Goal: Task Accomplishment & Management: Manage account settings

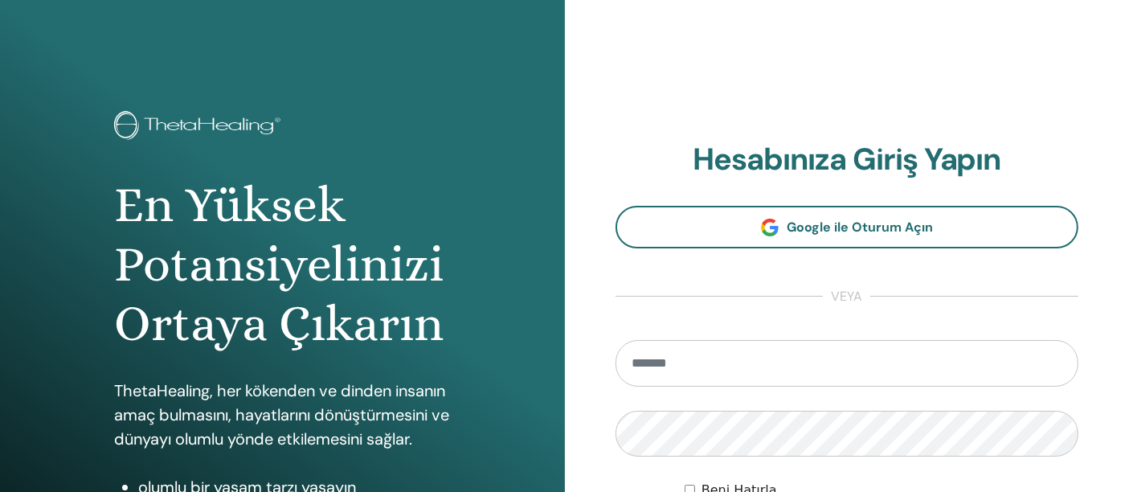
click at [806, 371] on input "email" at bounding box center [848, 363] width 464 height 47
type input "**********"
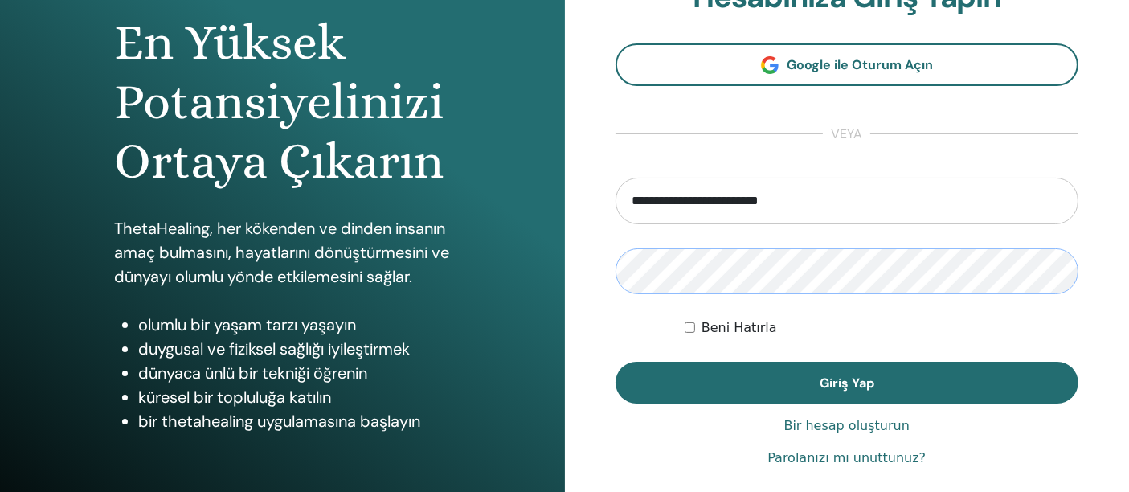
scroll to position [178, 0]
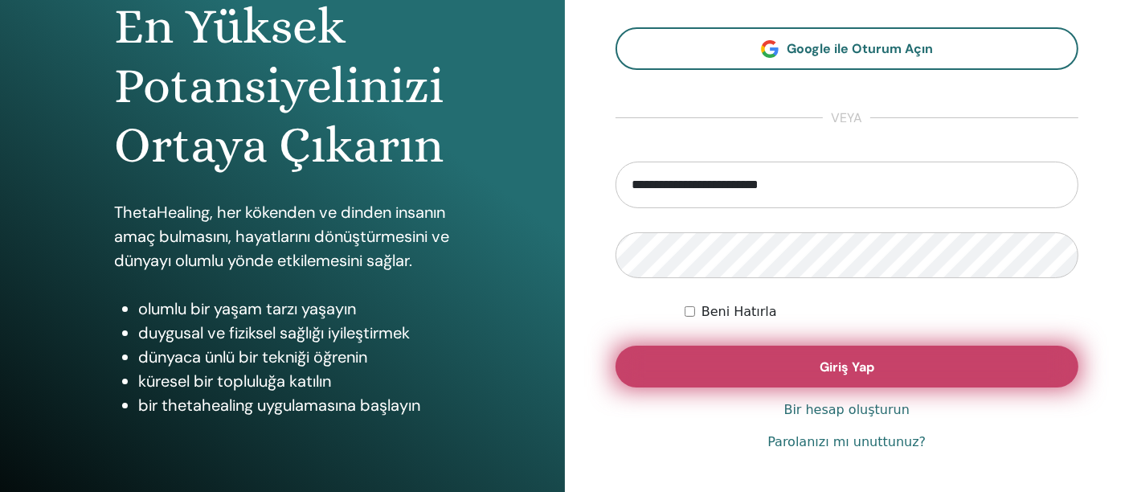
click at [817, 358] on button "Giriş Yap" at bounding box center [848, 367] width 464 height 42
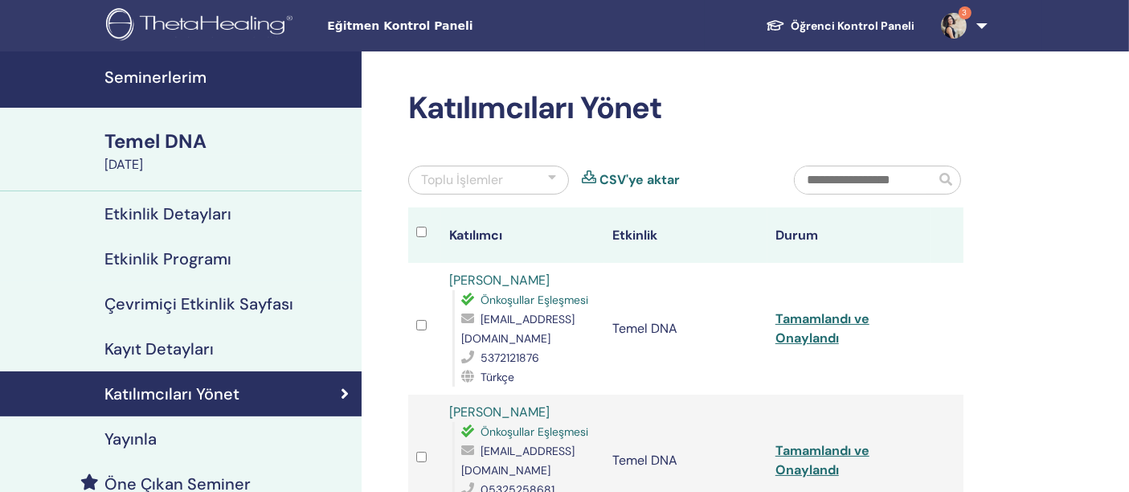
click at [180, 72] on font "Seminerlerim" at bounding box center [156, 77] width 102 height 21
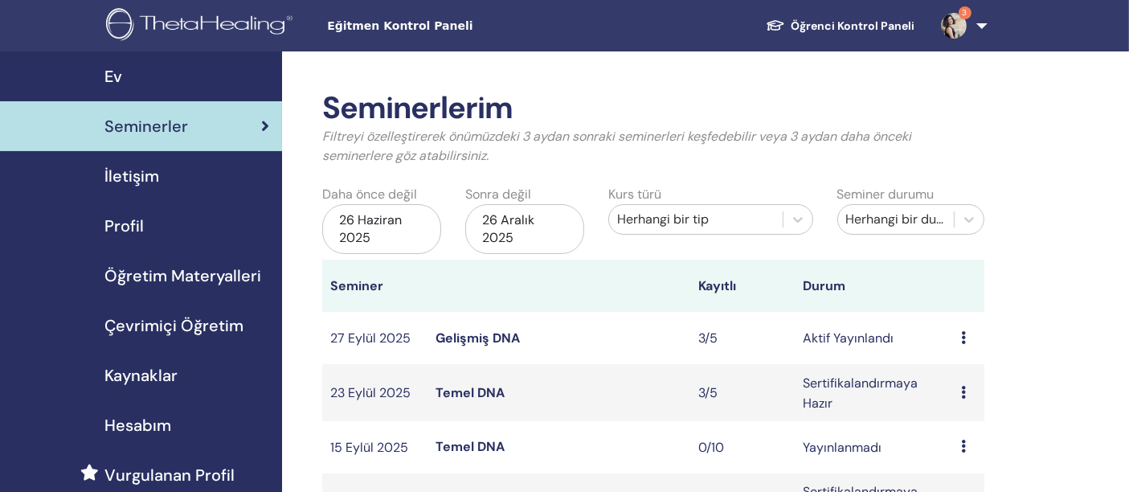
click at [514, 334] on font "Gelişmiş DNA" at bounding box center [478, 338] width 84 height 17
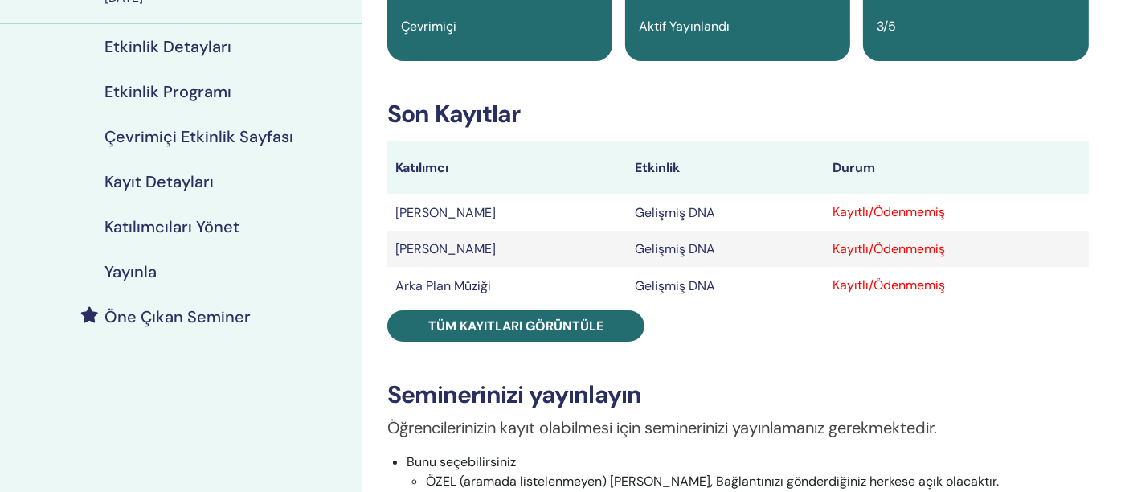
scroll to position [178, 0]
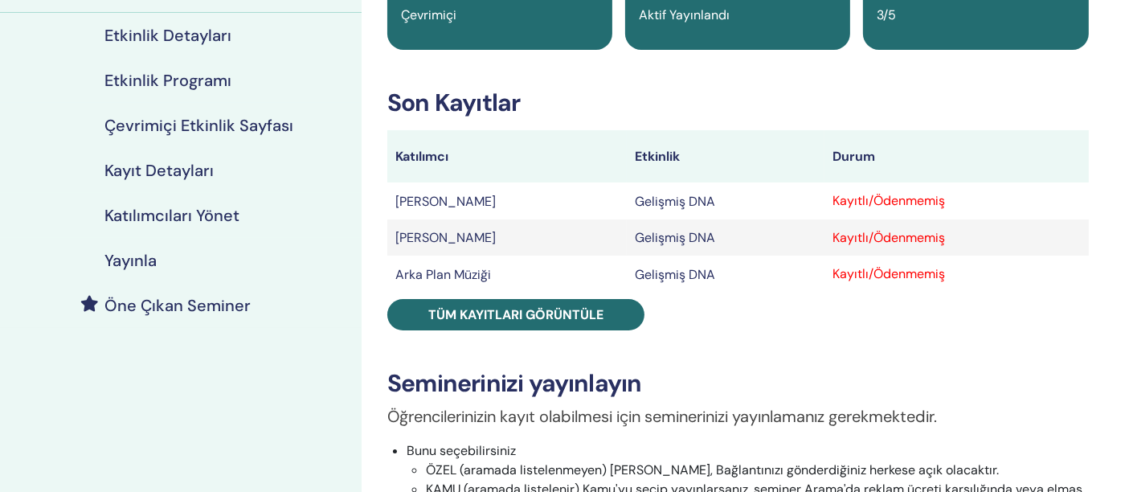
click at [785, 346] on div "Gelişmiş DNA Etkinlik Türü Çevrimiçi Olay Durumu Aktif Yayınlandı Kayıtlar 3/5 …" at bounding box center [738, 403] width 734 height 982
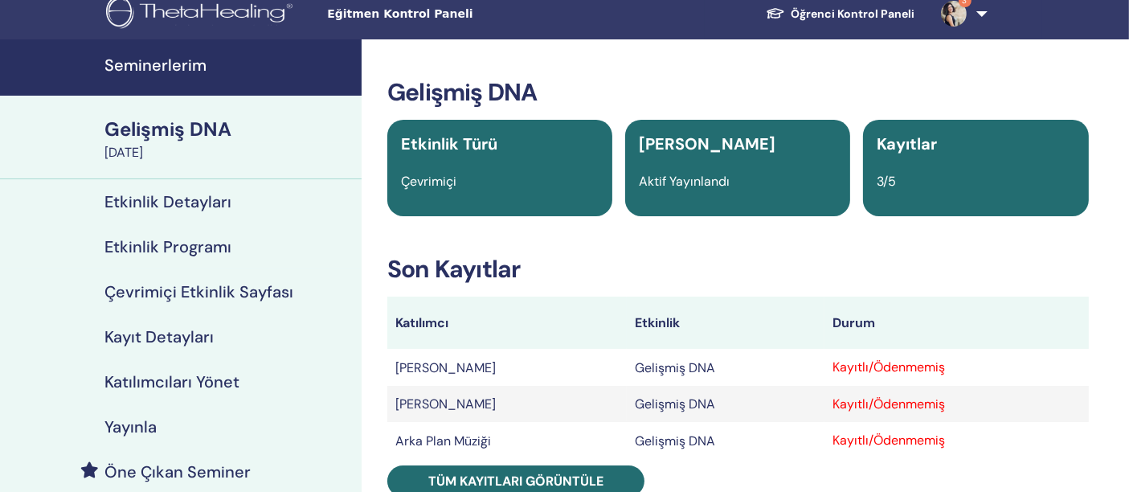
scroll to position [0, 0]
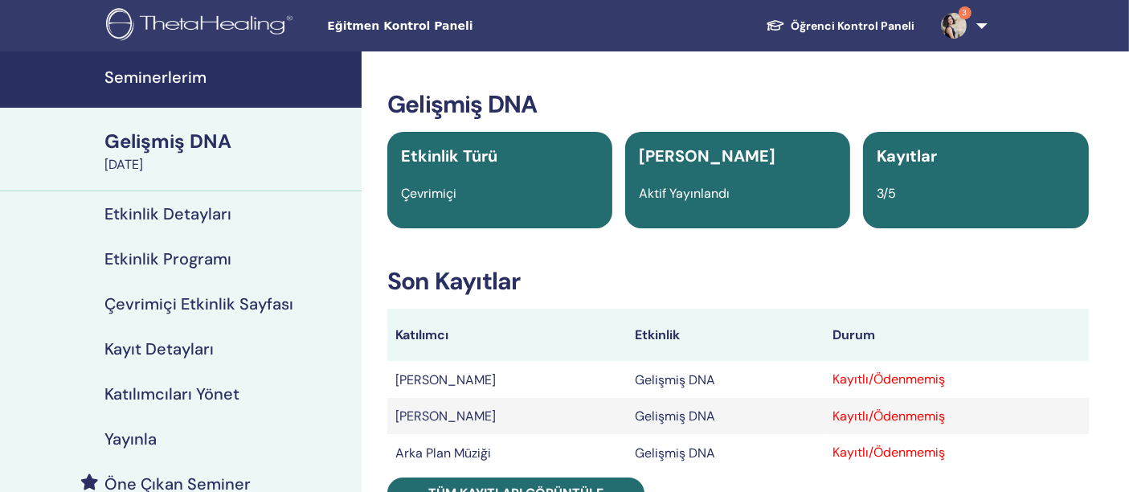
click at [177, 77] on font "Seminerlerim" at bounding box center [156, 77] width 102 height 21
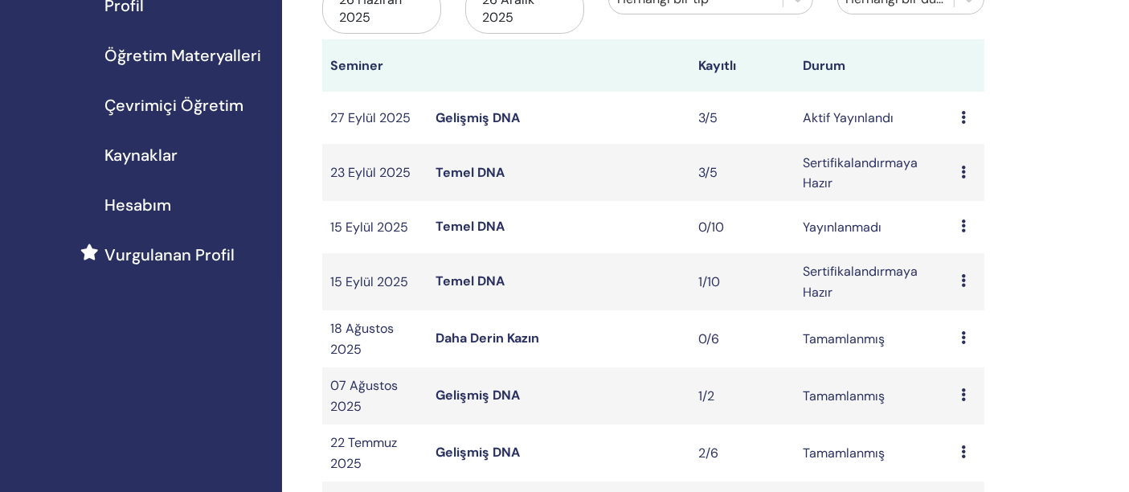
scroll to position [268, 0]
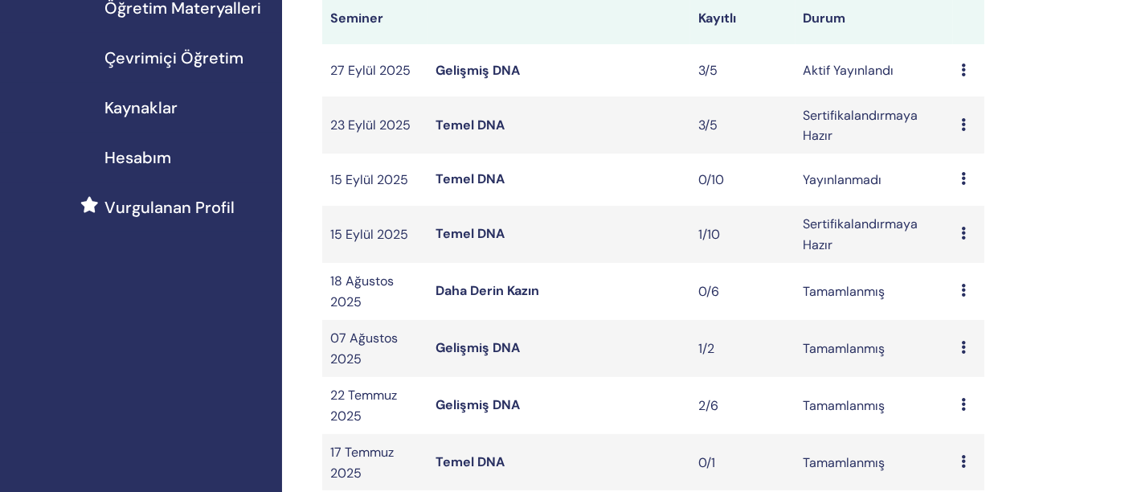
click at [487, 231] on font "Temel DNA" at bounding box center [470, 233] width 69 height 17
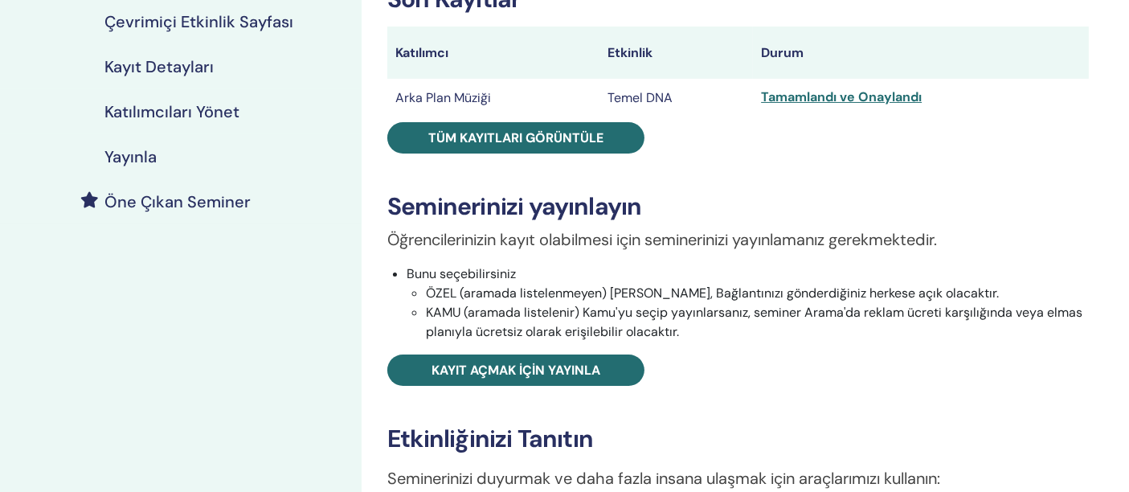
scroll to position [178, 0]
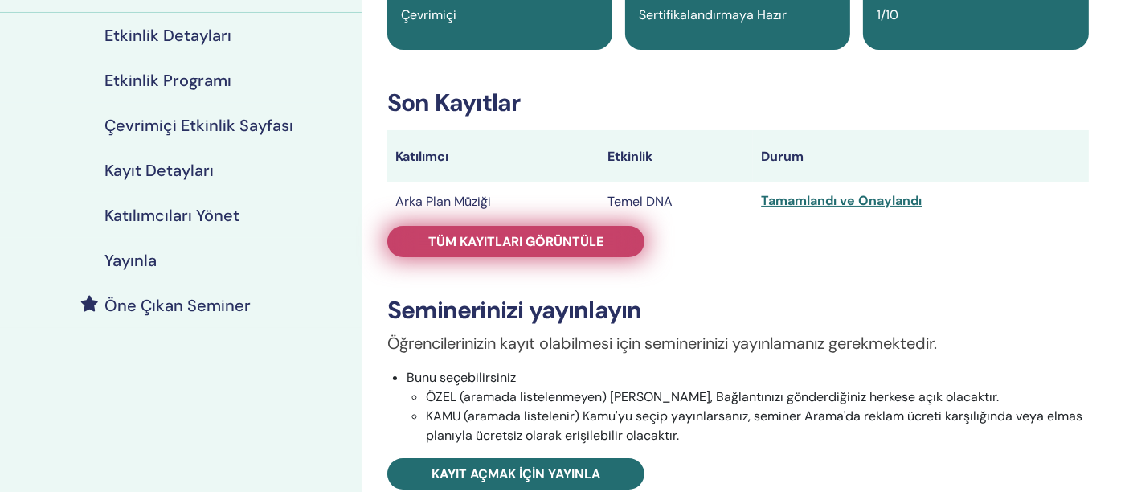
click at [520, 251] on link "Tüm kayıtları görüntüle" at bounding box center [515, 241] width 257 height 31
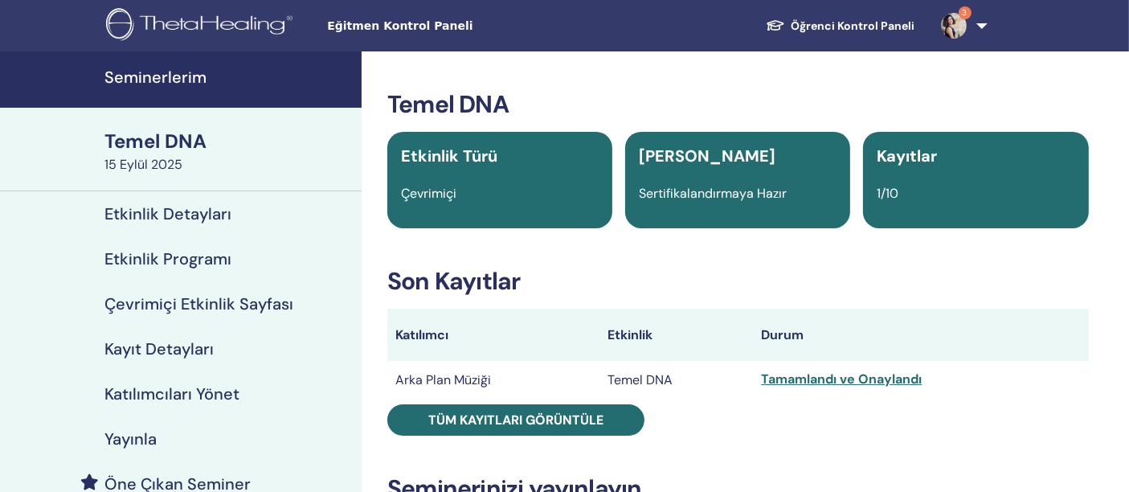
click at [175, 74] on font "Seminerlerim" at bounding box center [156, 77] width 102 height 21
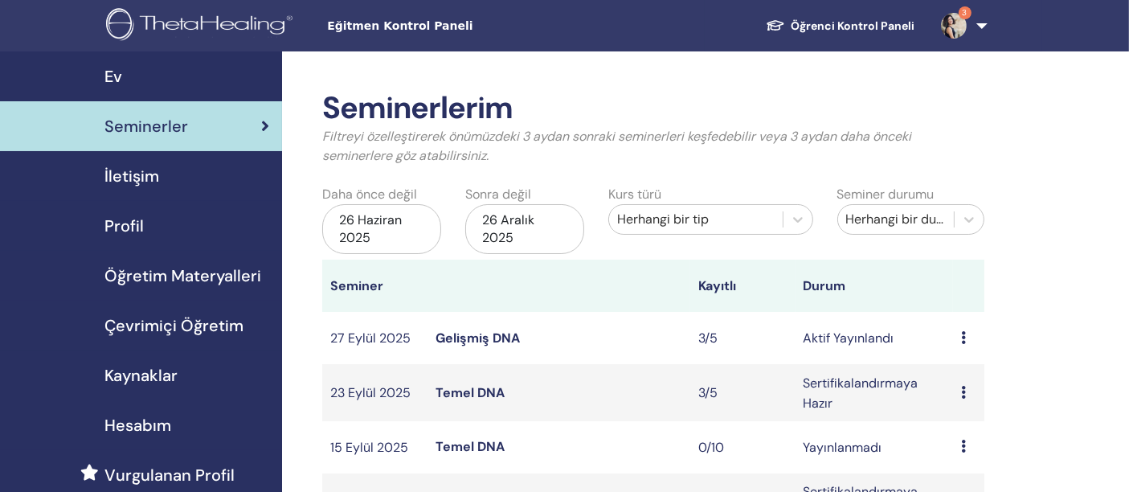
scroll to position [89, 0]
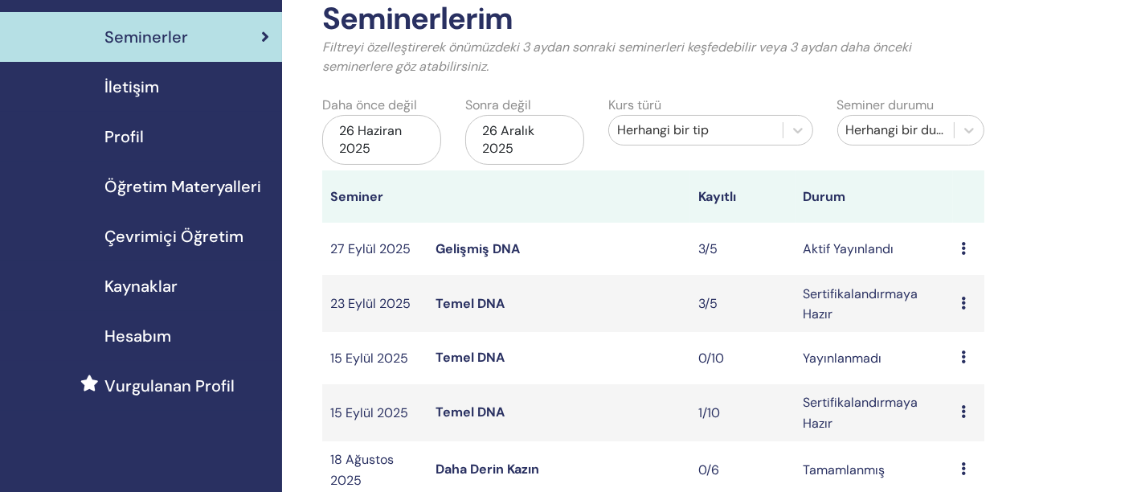
click at [962, 355] on icon at bounding box center [963, 357] width 5 height 13
click at [974, 440] on font "İptal etmek" at bounding box center [963, 440] width 67 height 17
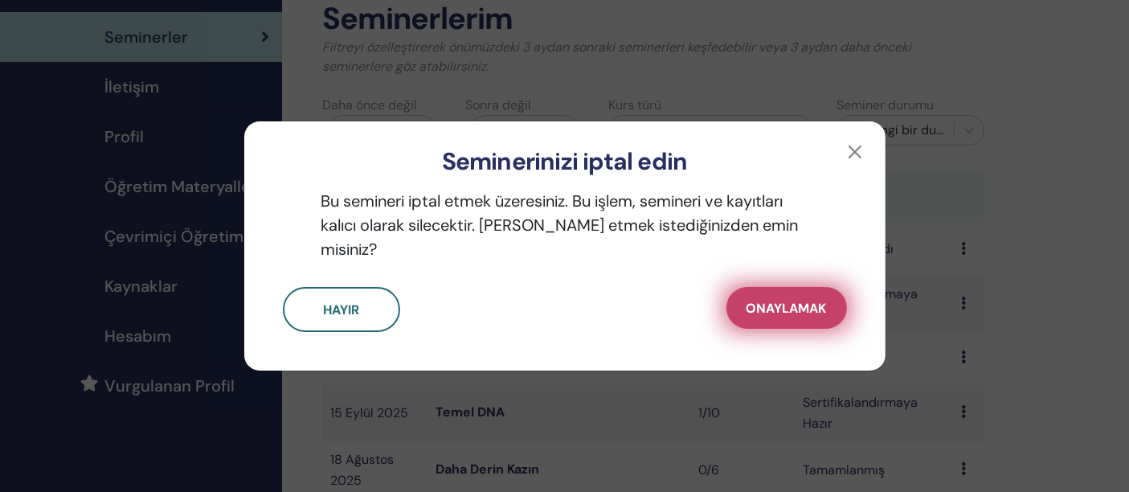
click at [772, 301] on font "Onaylamak" at bounding box center [787, 308] width 80 height 17
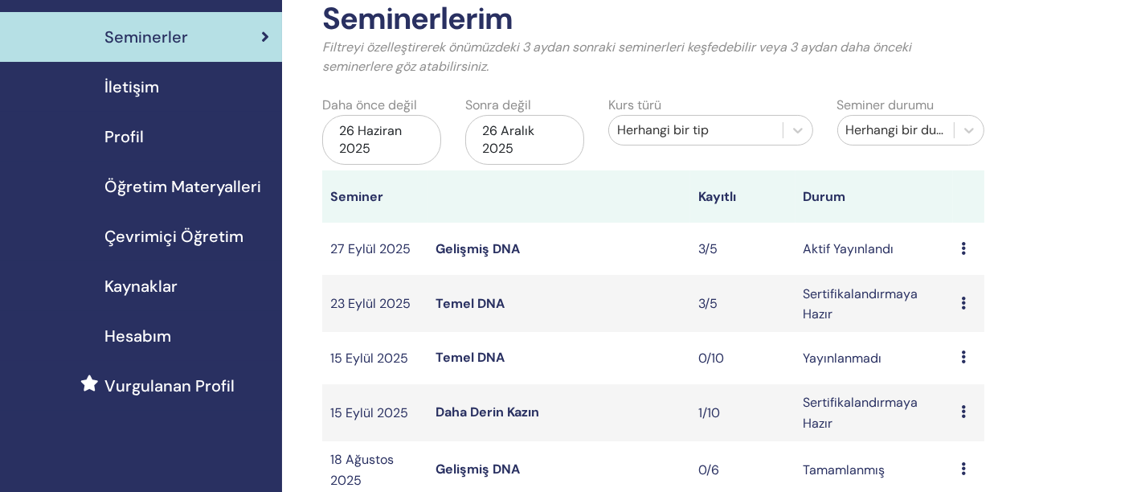
click at [486, 300] on font "Temel DNA" at bounding box center [470, 303] width 69 height 17
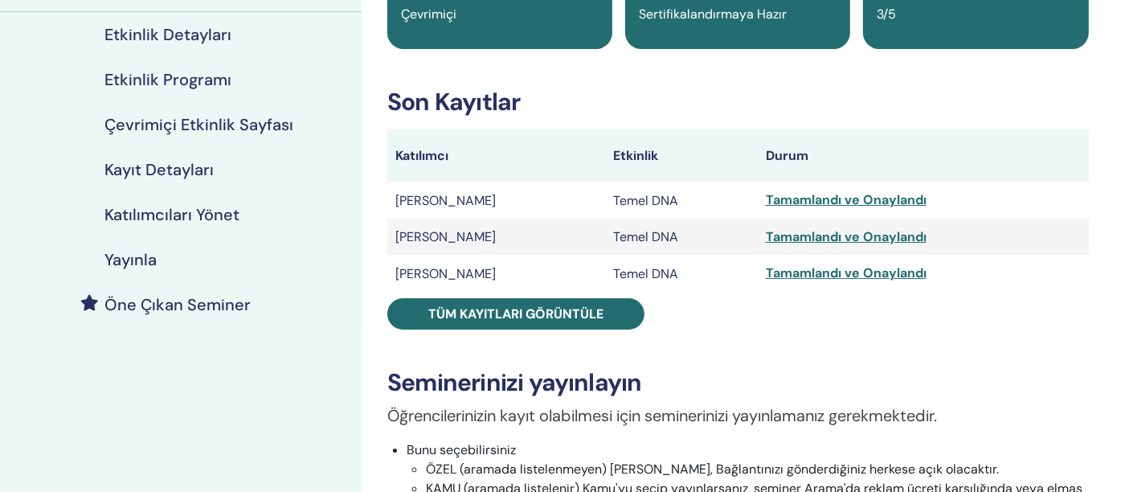
scroll to position [178, 0]
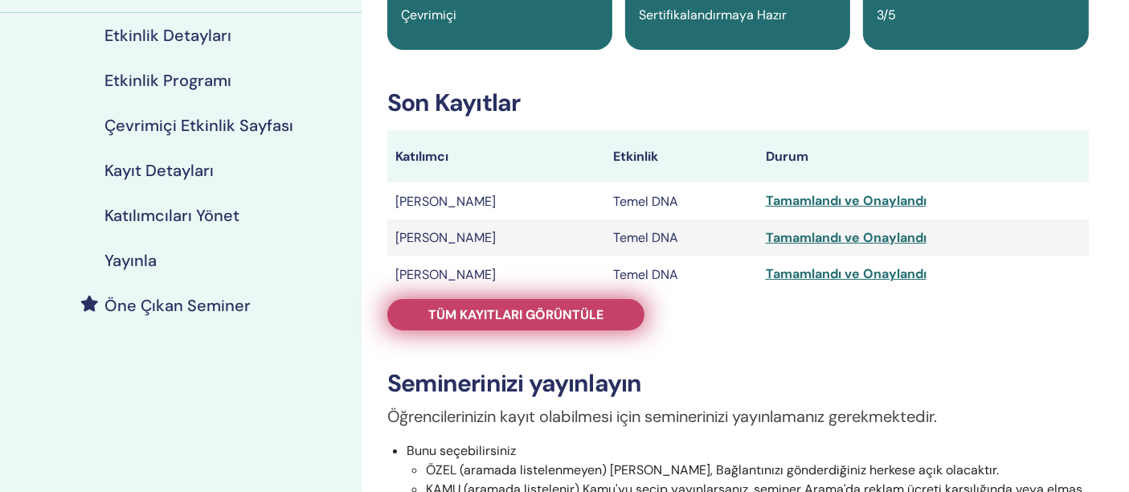
click at [528, 314] on font "Tüm kayıtları görüntüle" at bounding box center [515, 314] width 175 height 17
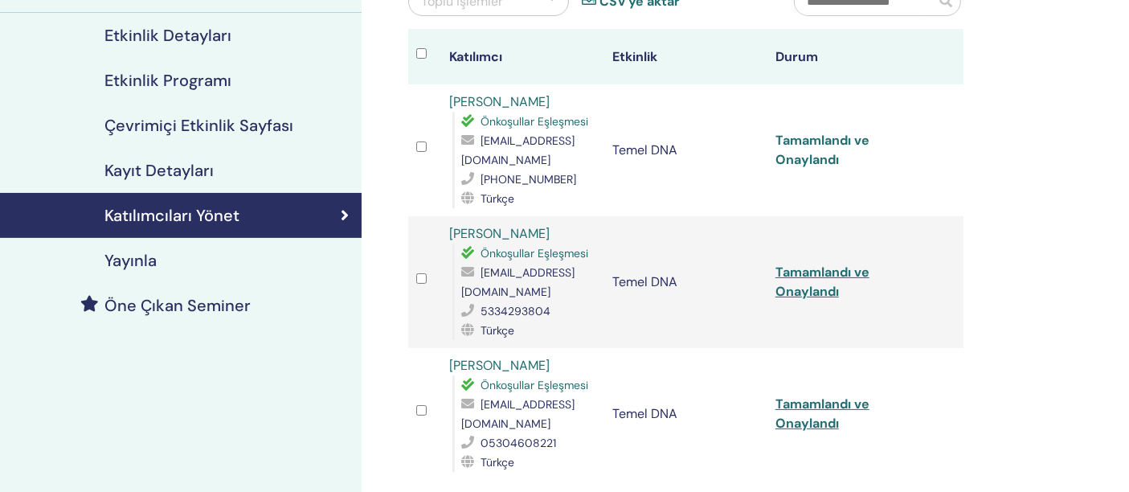
click at [805, 141] on font "Tamamlandı ve Onaylandı" at bounding box center [823, 150] width 94 height 36
click at [478, 225] on font "[PERSON_NAME]" at bounding box center [499, 233] width 100 height 17
click at [803, 275] on font "Tamamlandı ve Onaylandı" at bounding box center [823, 282] width 94 height 36
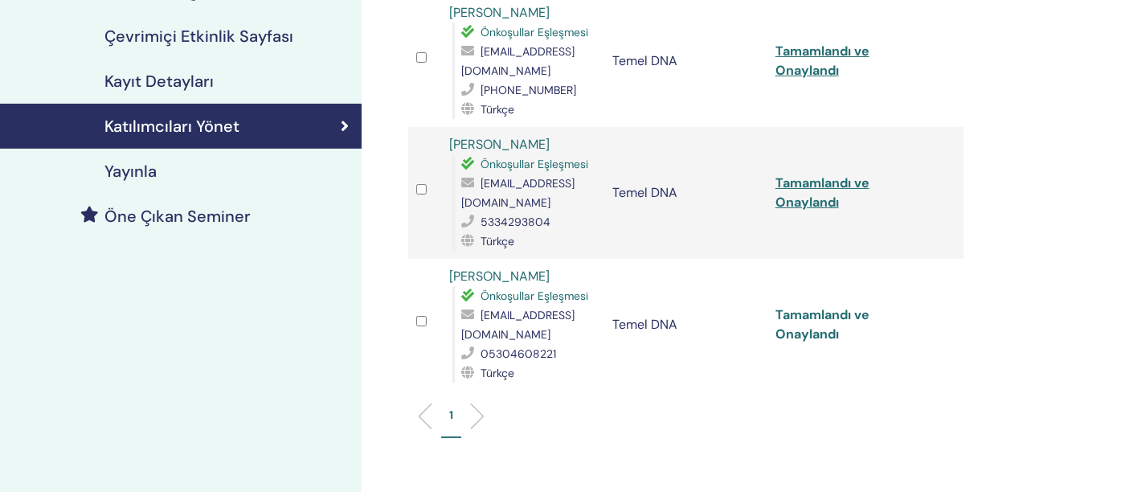
click at [821, 310] on font "Tamamlandı ve Onaylandı" at bounding box center [823, 324] width 94 height 36
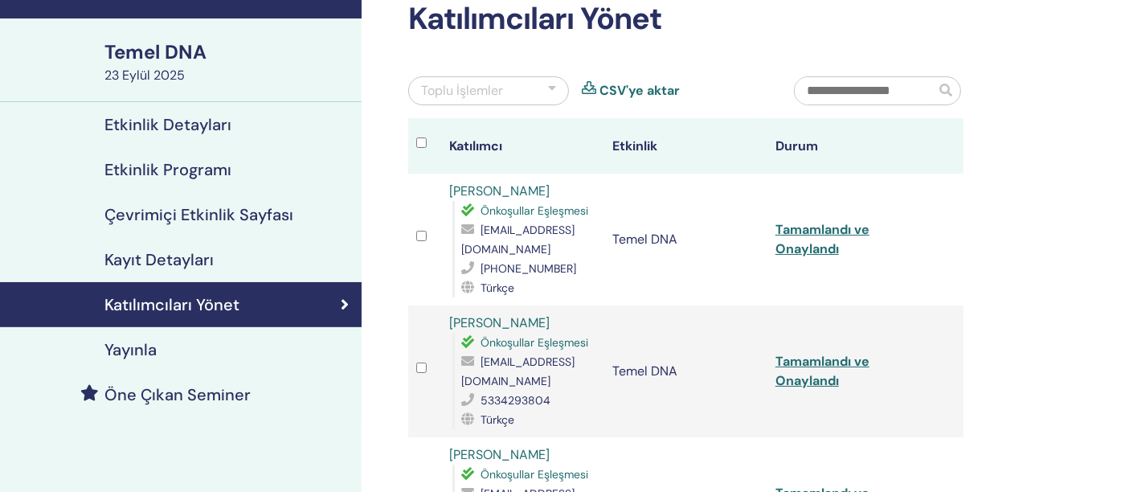
scroll to position [89, 0]
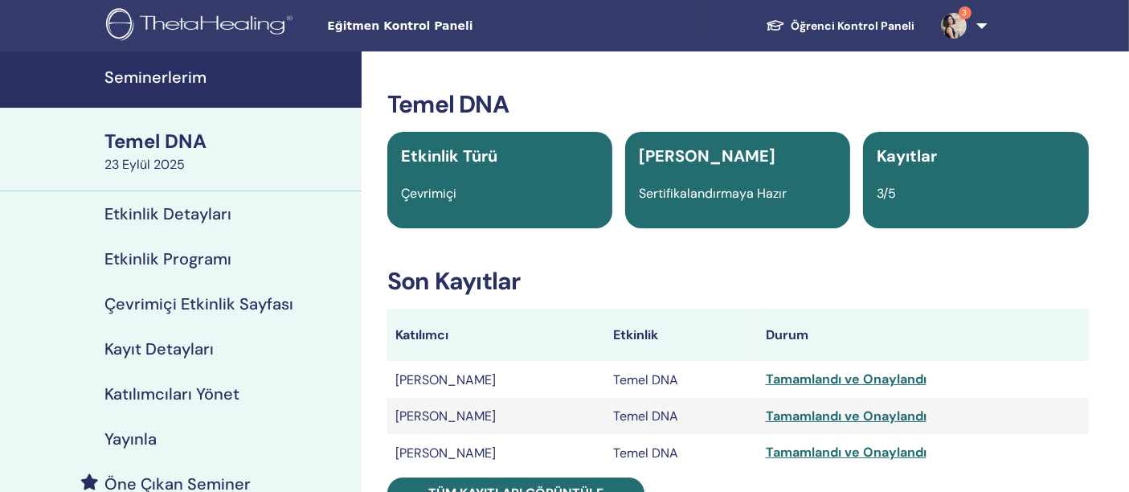
click at [151, 78] on font "Seminerlerim" at bounding box center [156, 77] width 102 height 21
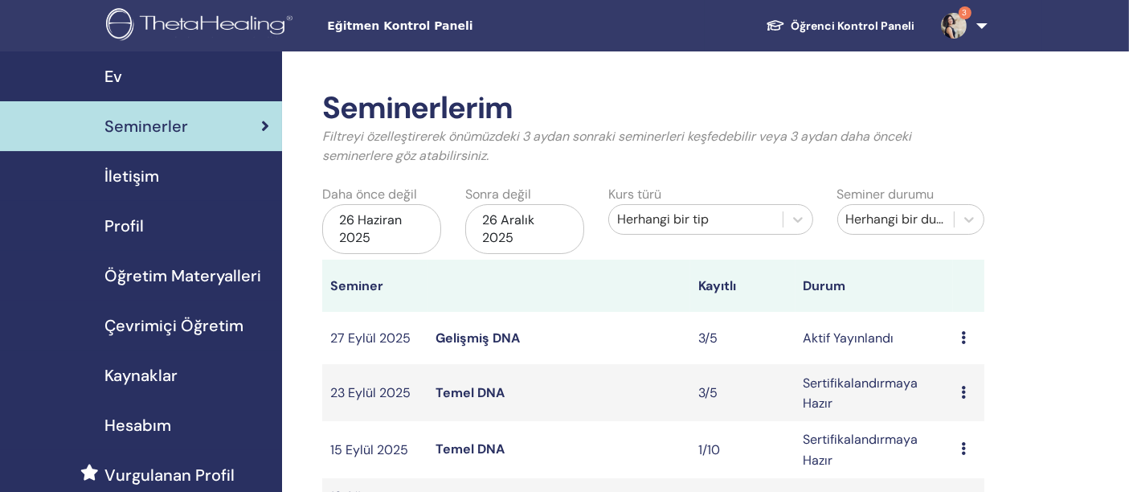
click at [487, 341] on font "Gelişmiş DNA" at bounding box center [478, 338] width 84 height 17
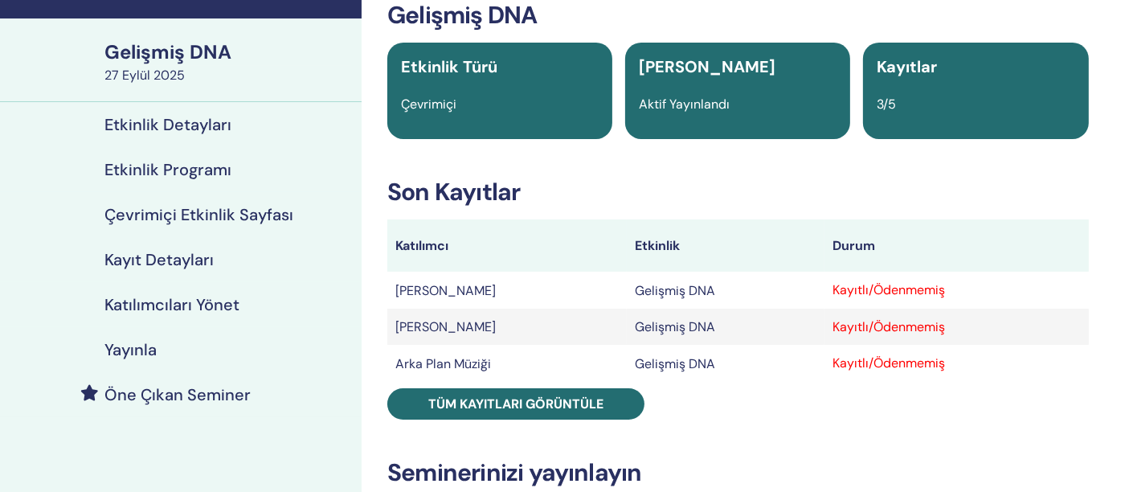
scroll to position [178, 0]
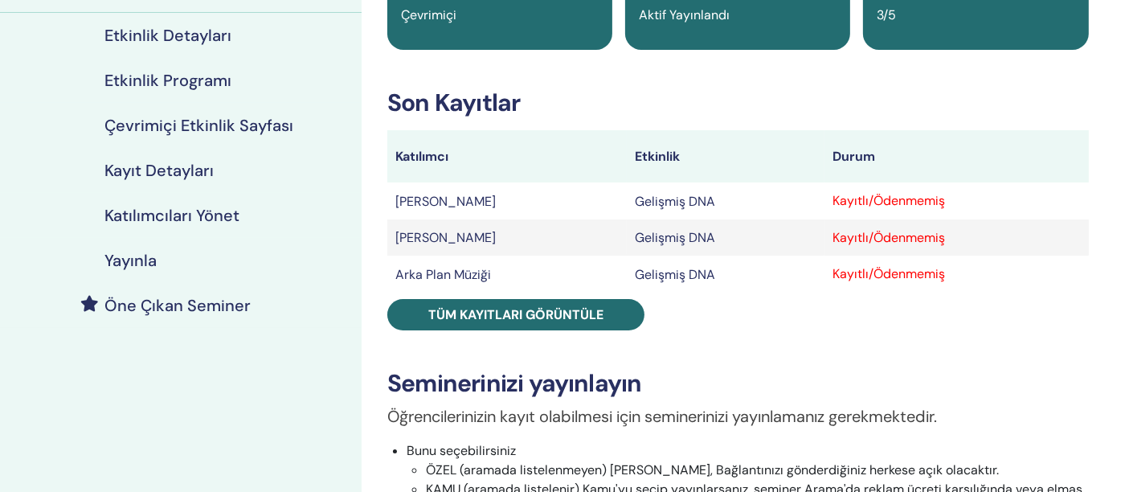
click at [896, 200] on font "Kayıtlı/Ödenmemiş" at bounding box center [889, 200] width 113 height 17
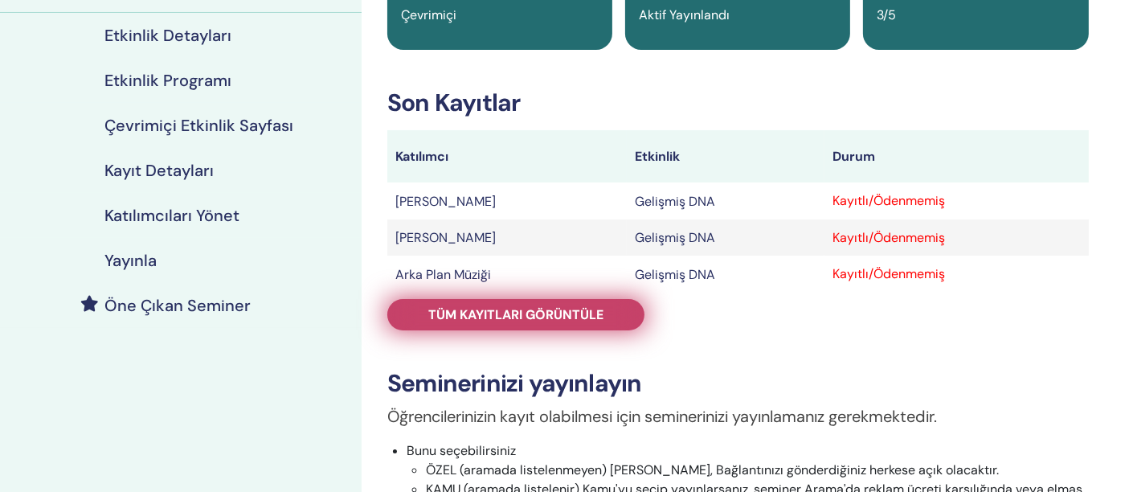
click at [535, 319] on font "Tüm kayıtları görüntüle" at bounding box center [515, 314] width 175 height 17
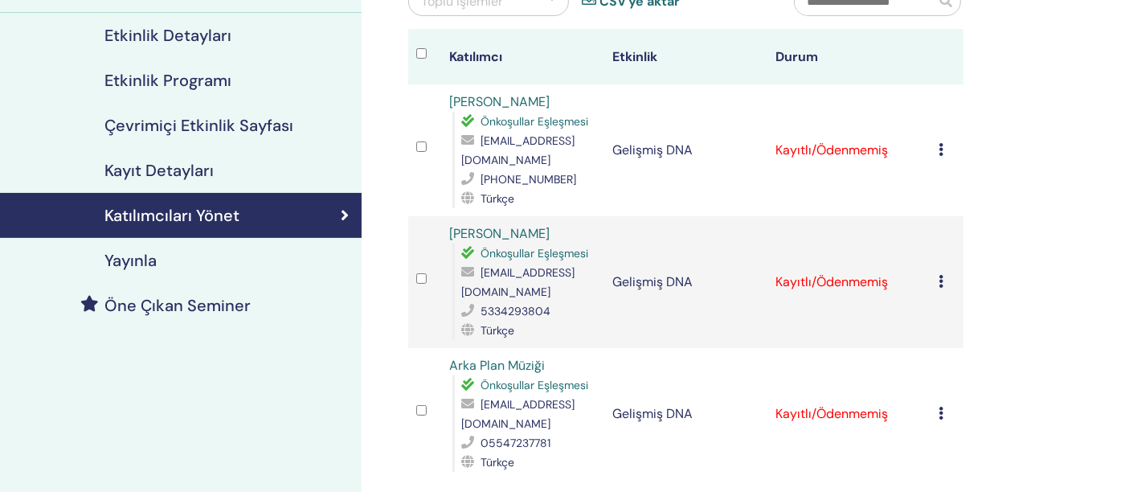
click at [941, 146] on icon at bounding box center [941, 149] width 5 height 13
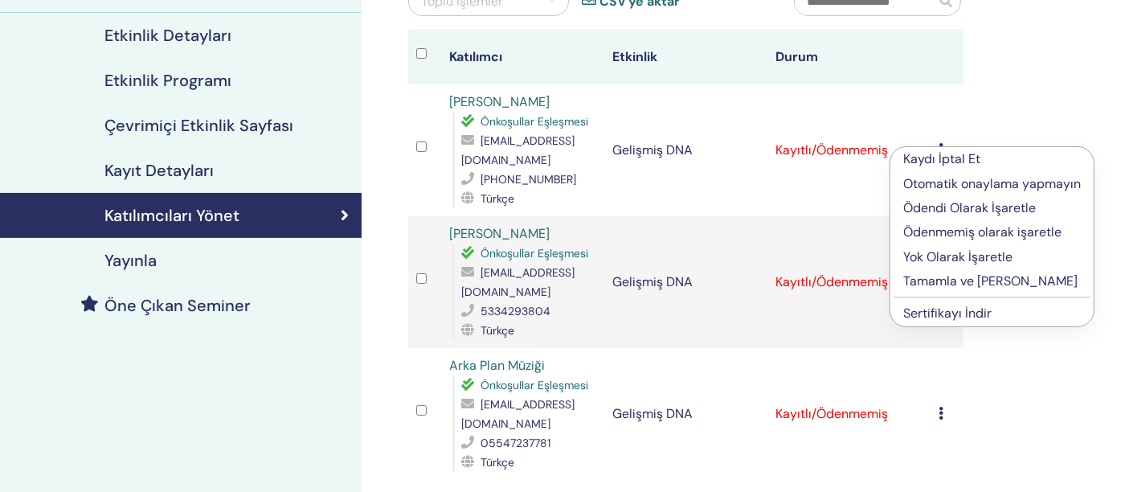
click at [934, 280] on font "Tamamla ve Onayla" at bounding box center [991, 281] width 174 height 17
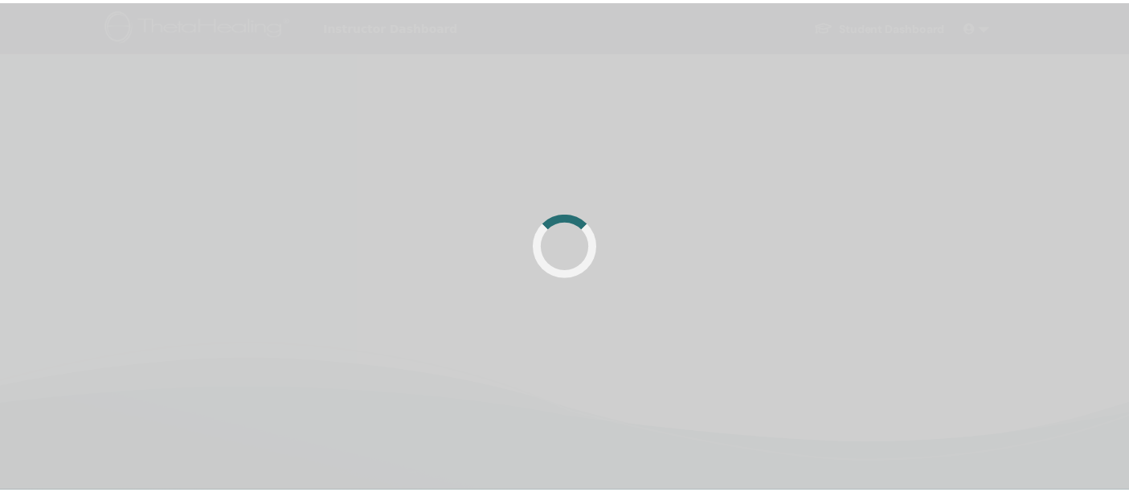
scroll to position [178, 0]
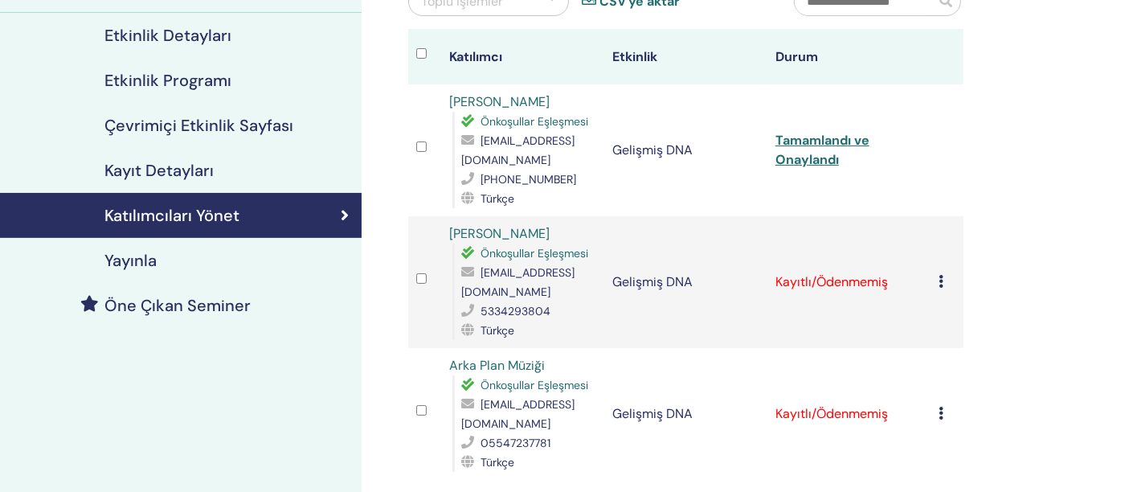
click at [937, 279] on td "Kaydı İptal Et Otomatik onaylama yapmayın Ödendi Olarak İşaretle Ödenmemiş olar…" at bounding box center [947, 282] width 33 height 132
click at [794, 152] on font "Tamamlandı ve Onaylandı" at bounding box center [823, 150] width 94 height 36
click at [245, 454] on div "Seminerlerim Gelişmiş DNA 27 Eylül 2025 Etkinlik Detayları Etkinlik Programı Çe…" at bounding box center [181, 321] width 362 height 896
click at [943, 278] on icon at bounding box center [941, 281] width 5 height 13
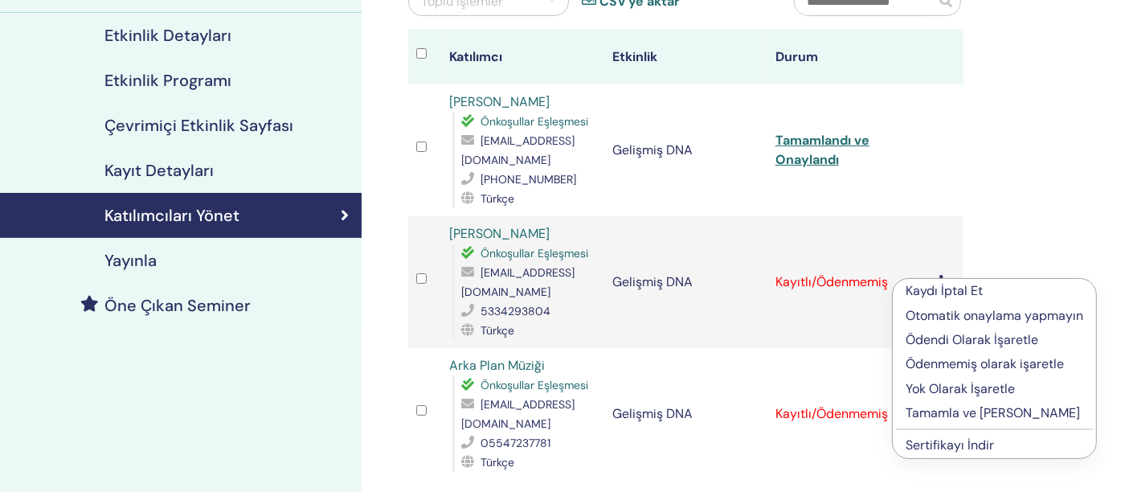
click at [950, 405] on font "Tamamla ve Onayla" at bounding box center [993, 412] width 174 height 17
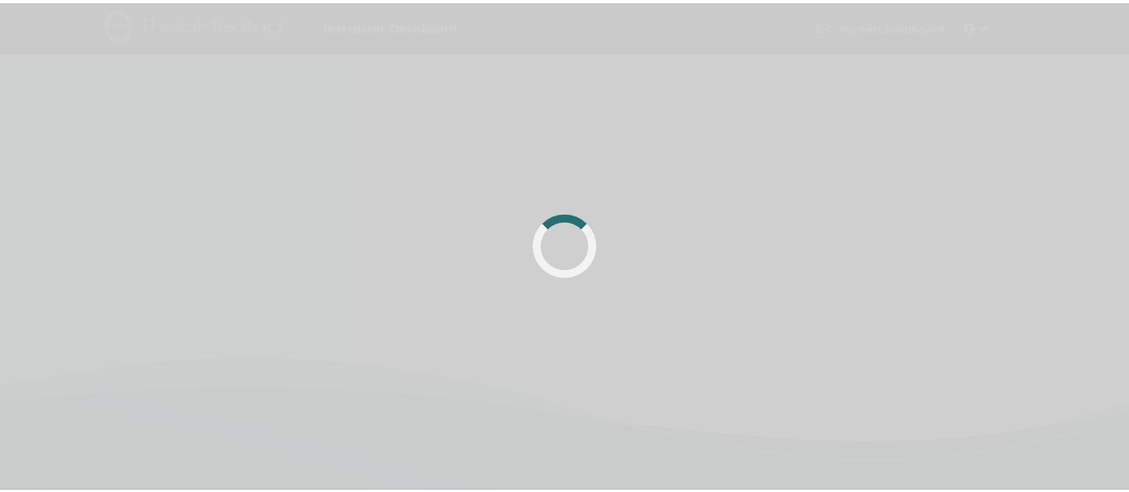
scroll to position [178, 0]
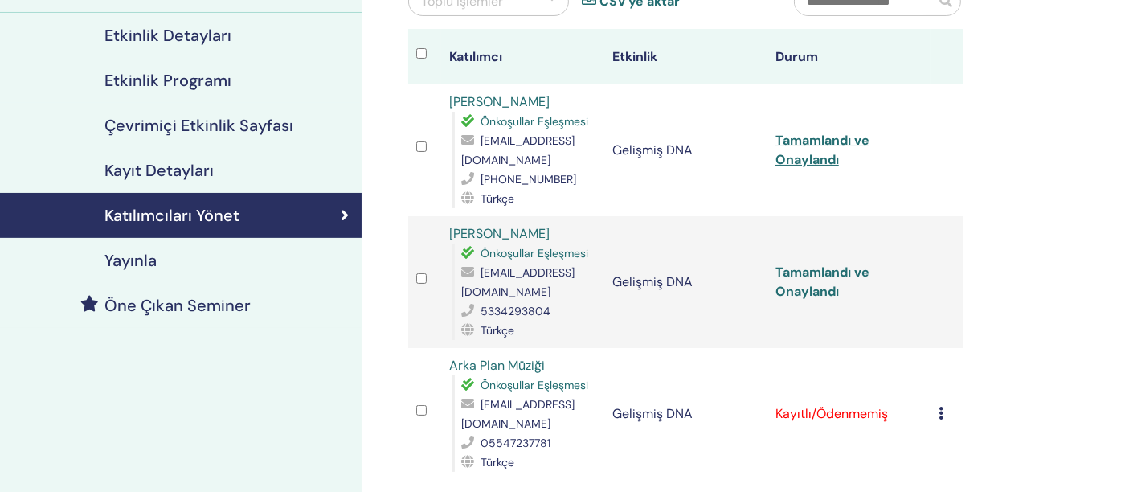
click at [820, 265] on font "Tamamlandı ve Onaylandı" at bounding box center [823, 282] width 94 height 36
click at [183, 483] on div "Seminerlerim Gelişmiş DNA [DATE] Etkinlik Detayları Etkinlik Programı Çevrimiçi…" at bounding box center [181, 321] width 362 height 896
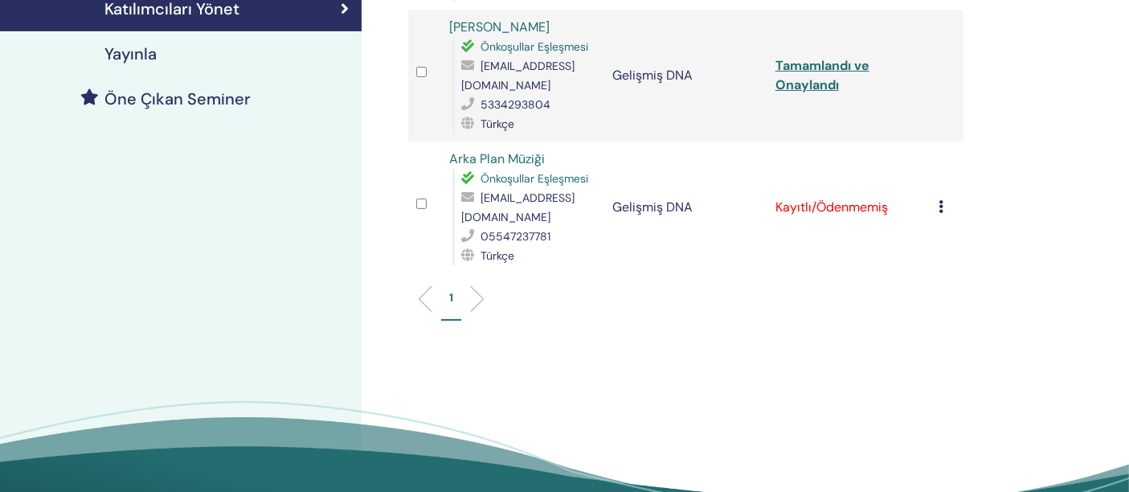
scroll to position [357, 0]
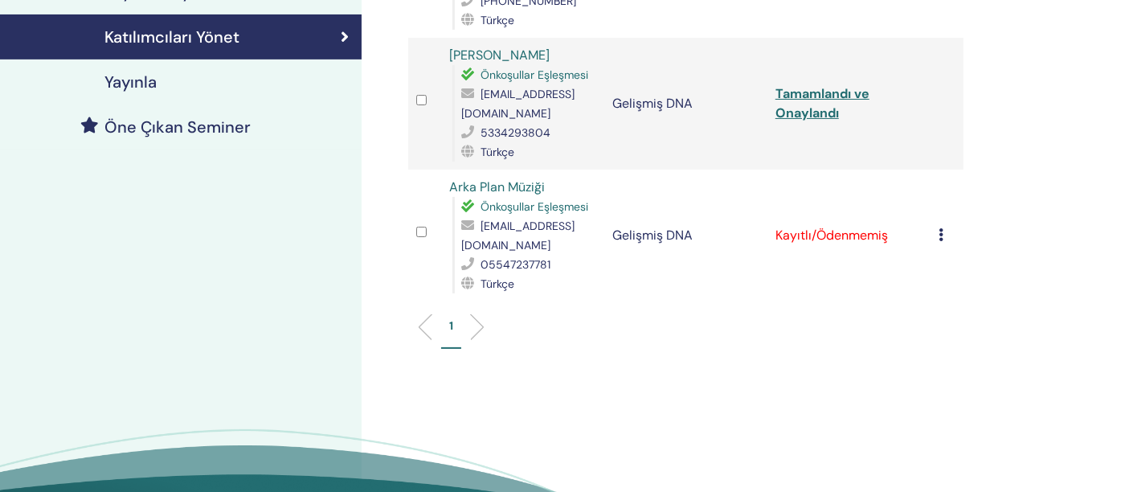
click at [937, 232] on td "Kaydı İptal Et Otomatik onaylama yapmayın Ödendi Olarak İşaretle Ödenmemiş olar…" at bounding box center [947, 236] width 33 height 132
click at [840, 231] on td "Kayıtlı/Ödenmemiş" at bounding box center [849, 236] width 163 height 132
click at [941, 228] on icon at bounding box center [941, 234] width 5 height 13
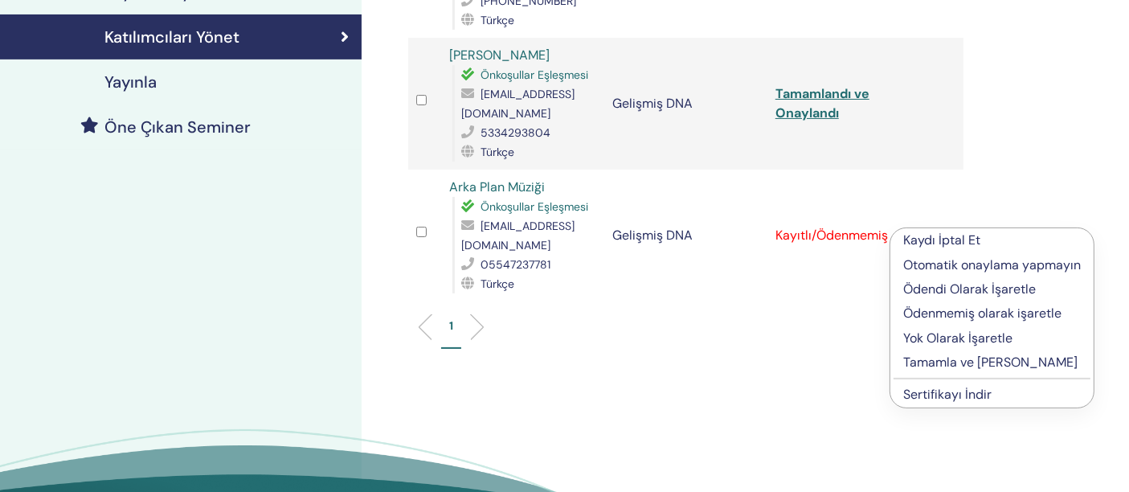
click at [974, 366] on font "Tamamla ve [PERSON_NAME]" at bounding box center [991, 362] width 174 height 17
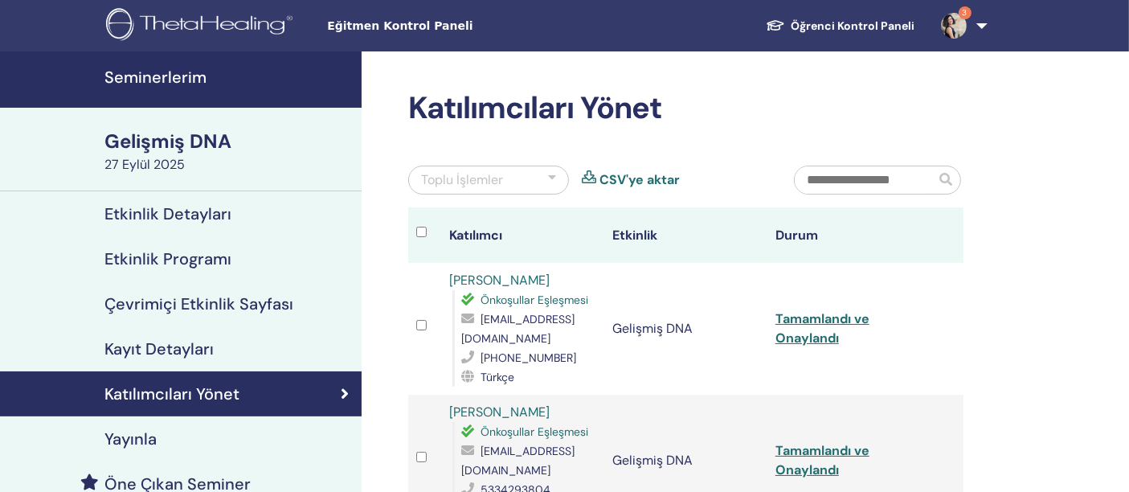
click at [1004, 365] on div "Katılımcıları Yönet Toplu İşlemler CSV'ye aktar Katılımcı Etkinlik Durum Elif Ö…" at bounding box center [738, 499] width 753 height 896
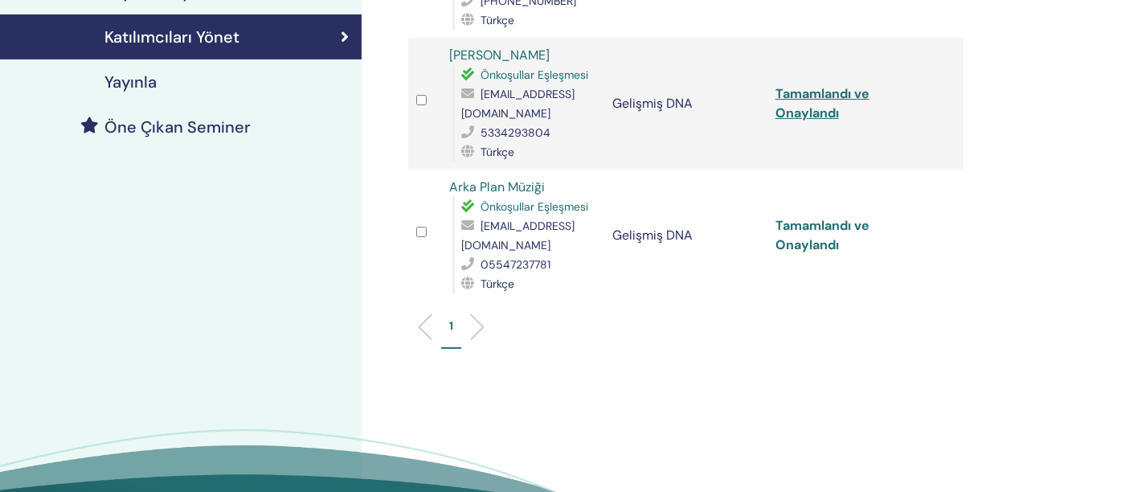
click at [837, 228] on font "Tamamlandı ve Onaylandı" at bounding box center [823, 235] width 94 height 36
click at [515, 183] on font "Arka Plan Müziği" at bounding box center [497, 186] width 96 height 17
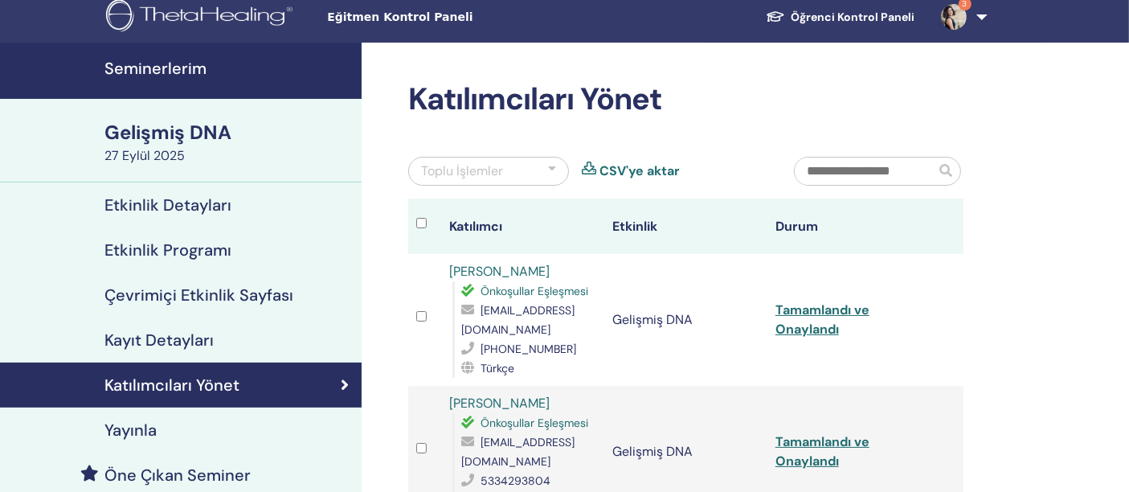
scroll to position [0, 0]
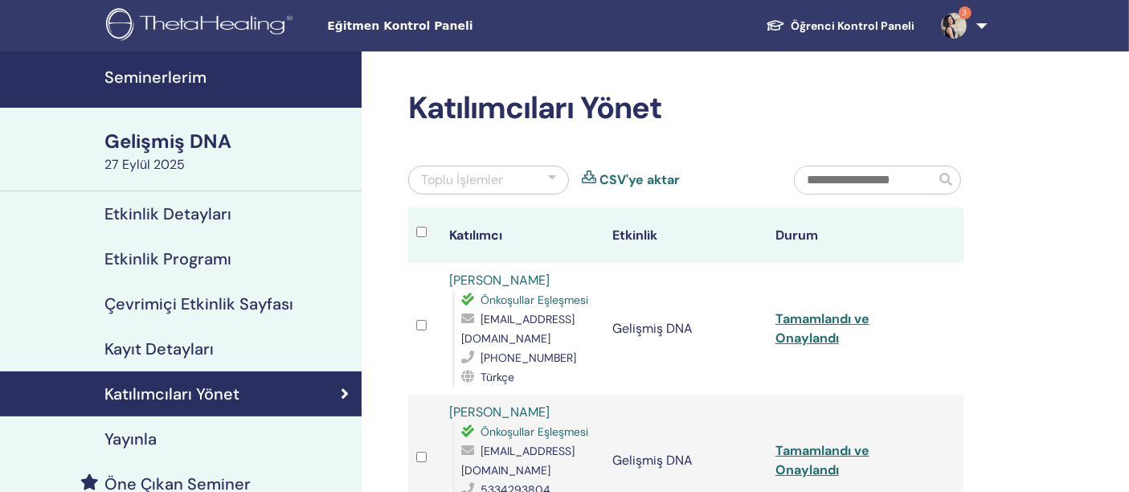
click at [182, 67] on font "Seminerlerim" at bounding box center [156, 77] width 102 height 21
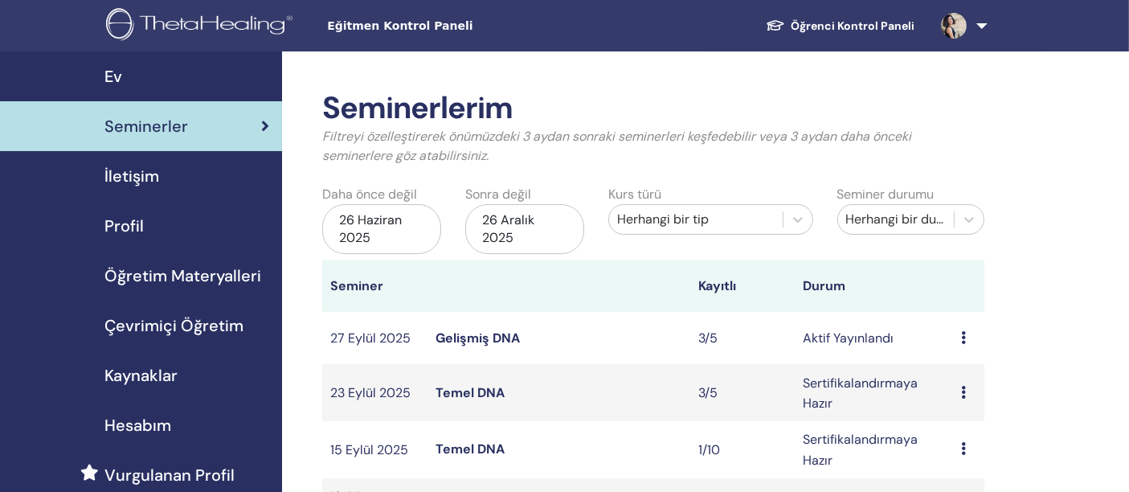
click at [965, 332] on icon at bounding box center [963, 337] width 5 height 13
click at [968, 339] on font "Önizleme" at bounding box center [960, 344] width 55 height 17
